Goal: Register for event/course

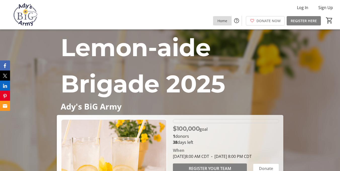
click at [218, 26] on span at bounding box center [223, 21] width 18 height 12
click at [223, 19] on span "Home" at bounding box center [223, 20] width 10 height 5
click at [299, 20] on span "REGISTER HERE" at bounding box center [304, 20] width 26 height 5
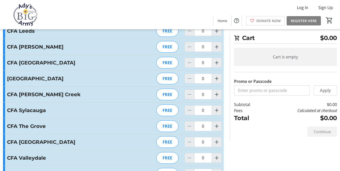
scroll to position [256, 0]
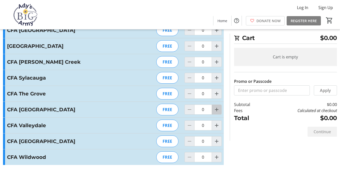
click at [217, 109] on mat-icon "Increment by one" at bounding box center [217, 110] width 6 height 6
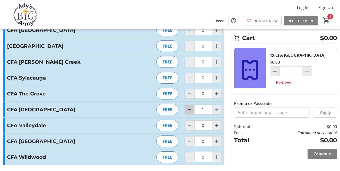
click at [189, 111] on mat-icon "Decrement by one" at bounding box center [190, 110] width 6 height 6
type input "0"
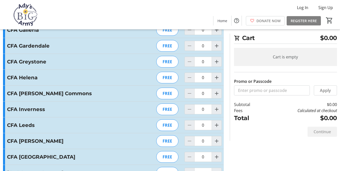
scroll to position [0, 0]
